Goal: Information Seeking & Learning: Learn about a topic

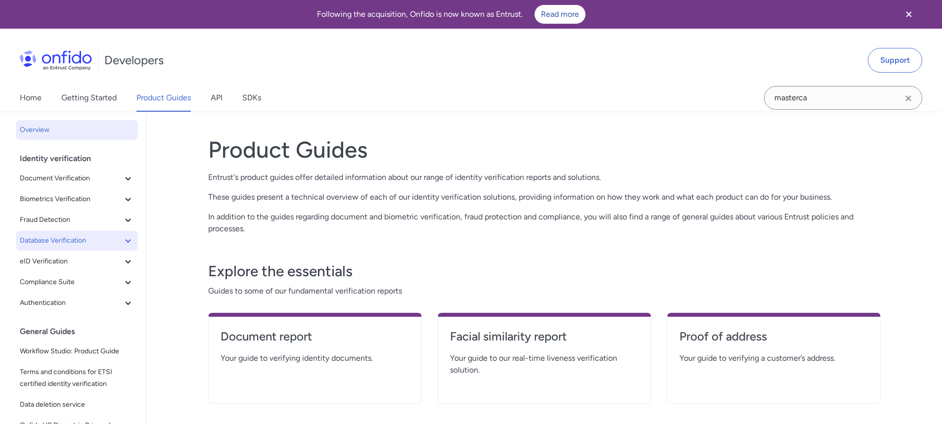
scroll to position [2, 0]
click at [53, 208] on button "Fraud Detection" at bounding box center [77, 218] width 122 height 20
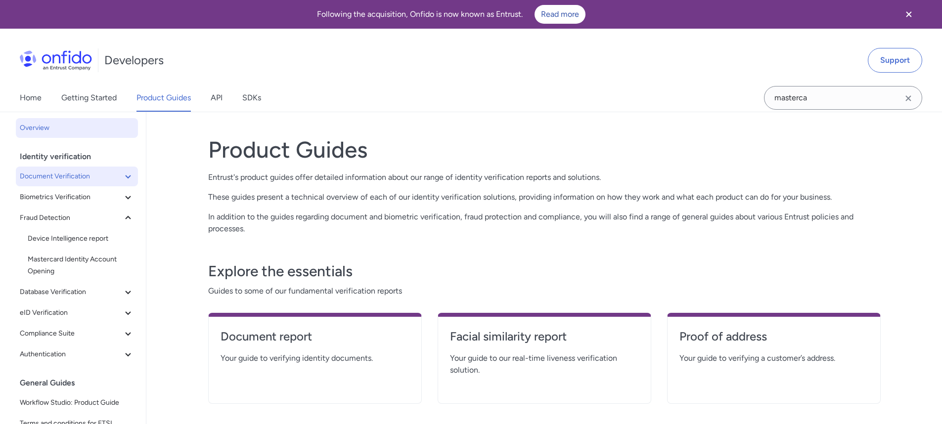
click at [60, 177] on span "Document Verification" at bounding box center [71, 177] width 102 height 12
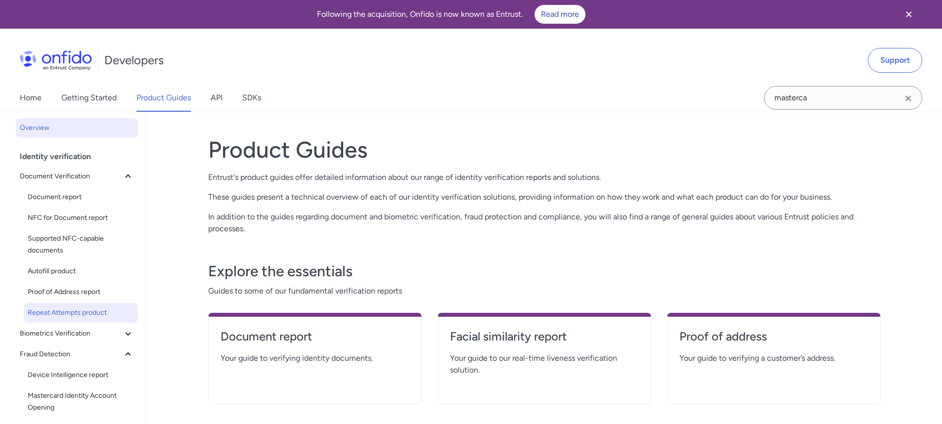
click at [50, 319] on link "Repeat Attempts product" at bounding box center [81, 313] width 114 height 20
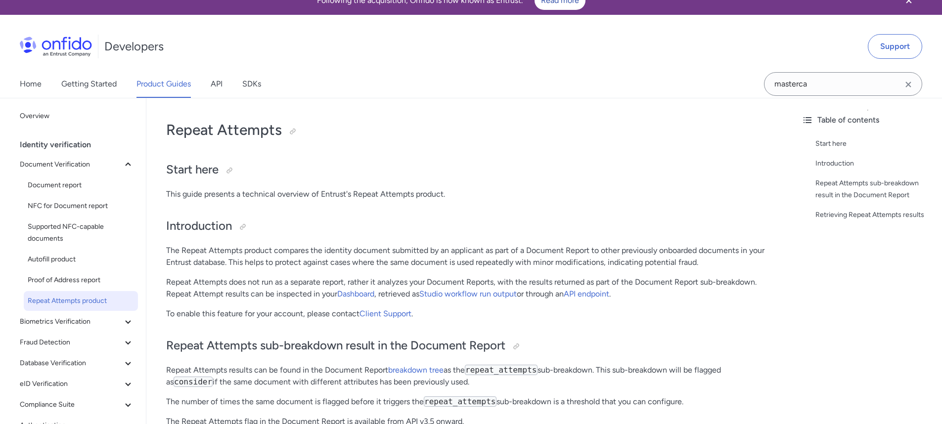
scroll to position [15, 0]
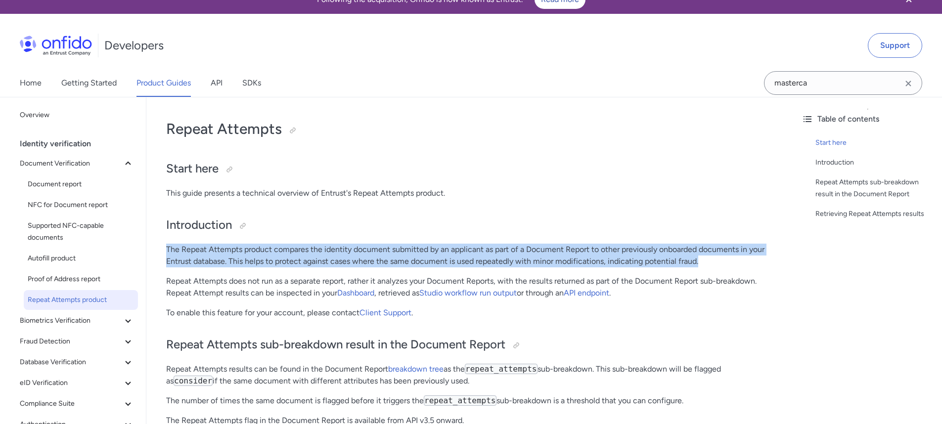
drag, startPoint x: 707, startPoint y: 259, endPoint x: 166, endPoint y: 251, distance: 541.1
click at [166, 251] on p "The Repeat Attempts product compares the identity document submitted by an appl…" at bounding box center [470, 256] width 608 height 24
copy p "The Repeat Attempts product compares the identity document submitted by an appl…"
click at [42, 325] on span "Biometrics Verification" at bounding box center [71, 321] width 102 height 12
click at [61, 362] on span "Known Faces report" at bounding box center [81, 363] width 106 height 12
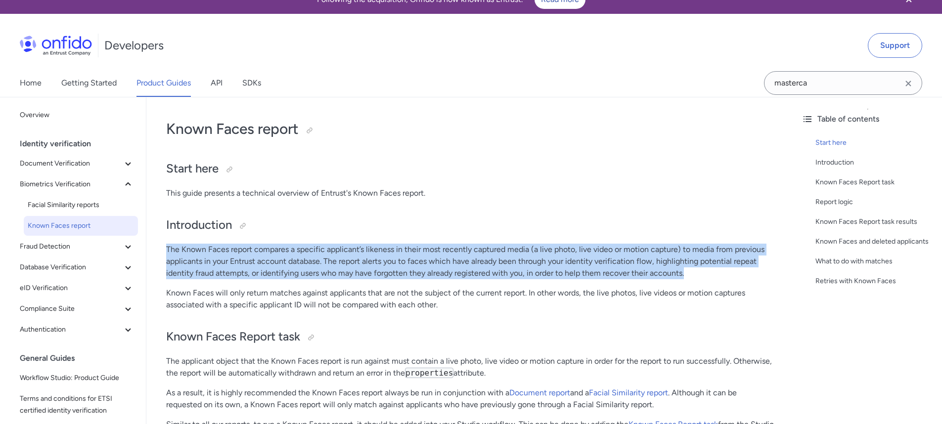
drag, startPoint x: 165, startPoint y: 248, endPoint x: 699, endPoint y: 270, distance: 534.6
copy p "The Known Faces report compares a specific applicant’s likeness in their most r…"
click at [68, 168] on span "Document Verification" at bounding box center [71, 164] width 102 height 12
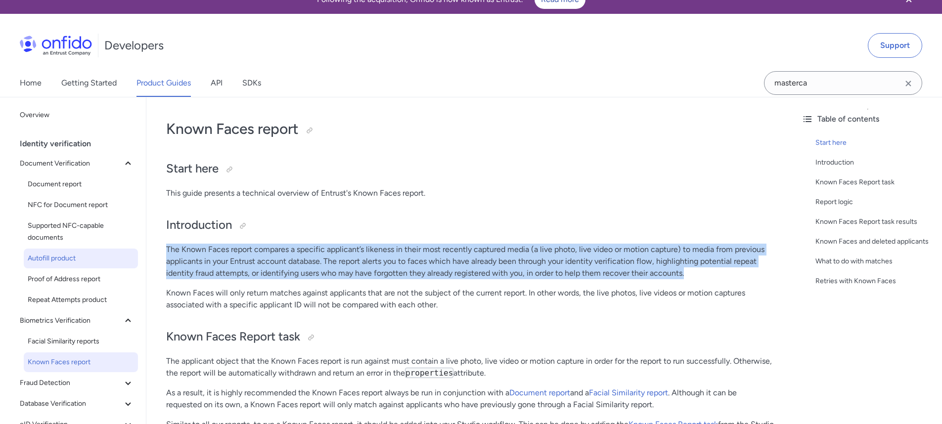
click at [48, 258] on span "Autofill product" at bounding box center [81, 259] width 106 height 12
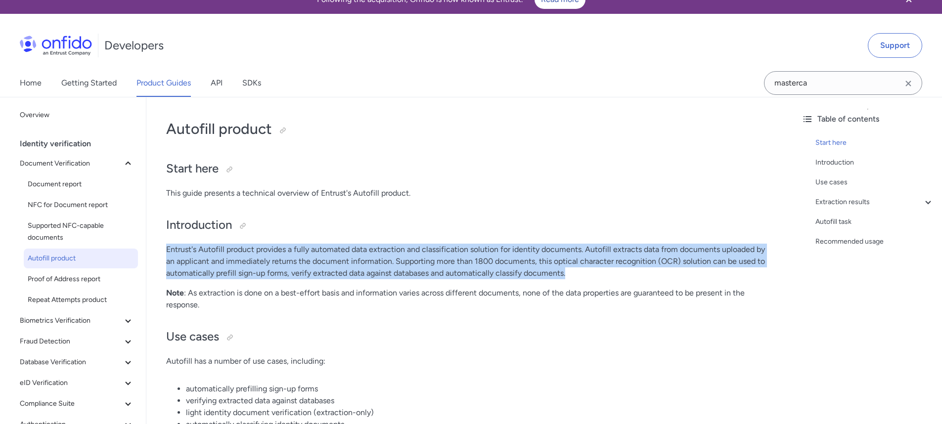
drag, startPoint x: 583, startPoint y: 274, endPoint x: 165, endPoint y: 247, distance: 418.3
copy p "Entrust's Autofill product provides a fully automated data extraction and class…"
